Goal: Information Seeking & Learning: Learn about a topic

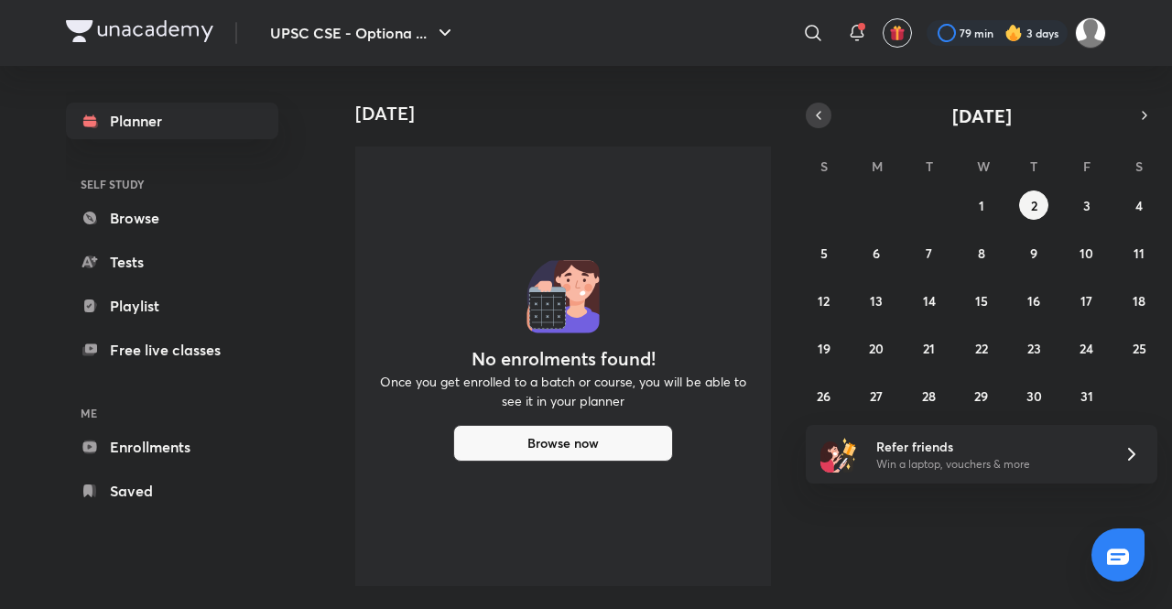
click at [821, 108] on icon "button" at bounding box center [818, 115] width 15 height 16
click at [872, 392] on abbr "29" at bounding box center [877, 395] width 14 height 17
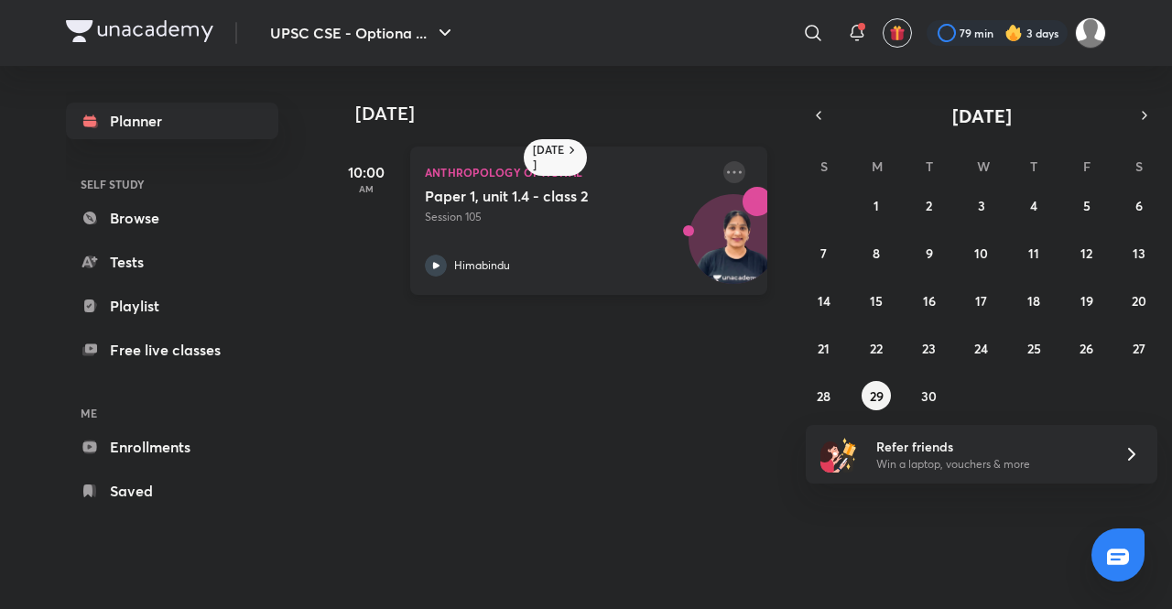
click at [723, 169] on icon at bounding box center [734, 172] width 22 height 22
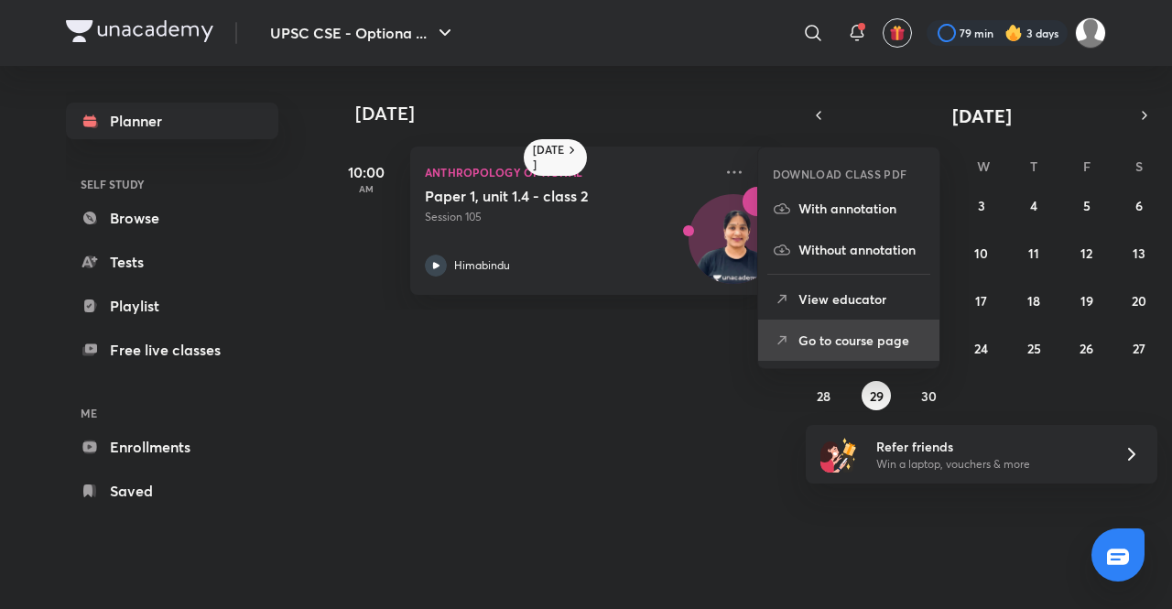
click at [846, 327] on li "Go to course page" at bounding box center [848, 340] width 181 height 41
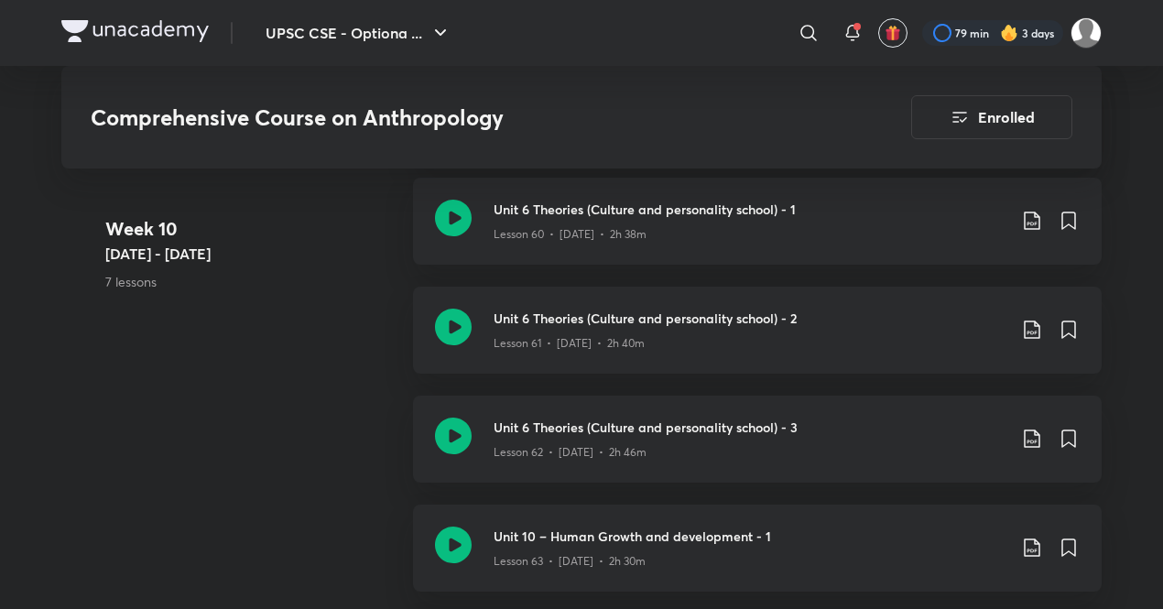
scroll to position [8305, 0]
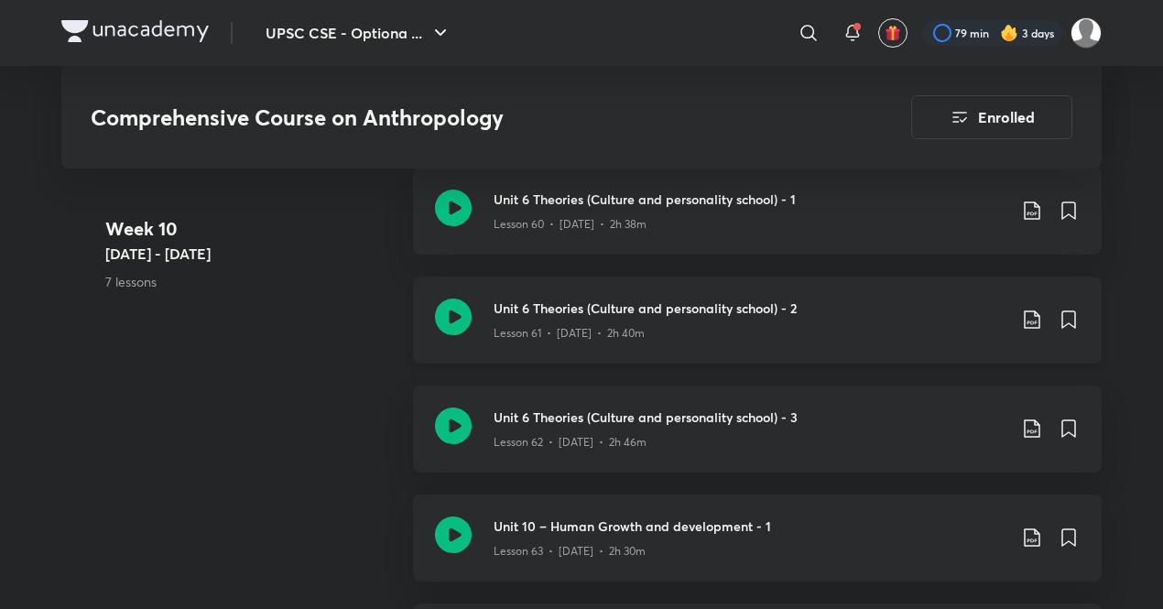
click at [740, 330] on div "Lesson 61 • [DATE] • 2h 40m" at bounding box center [750, 330] width 513 height 24
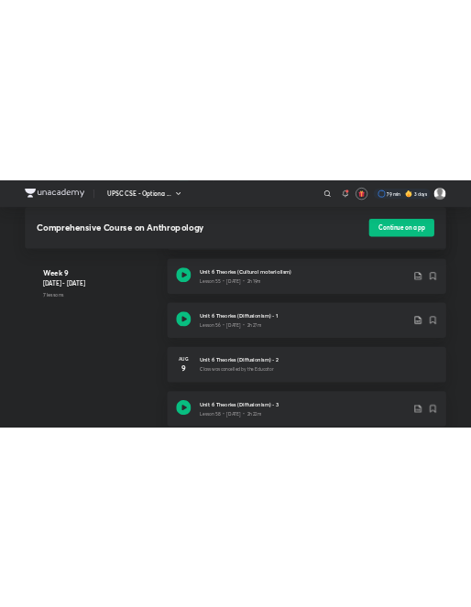
scroll to position [8151, 0]
